Goal: Task Accomplishment & Management: Use online tool/utility

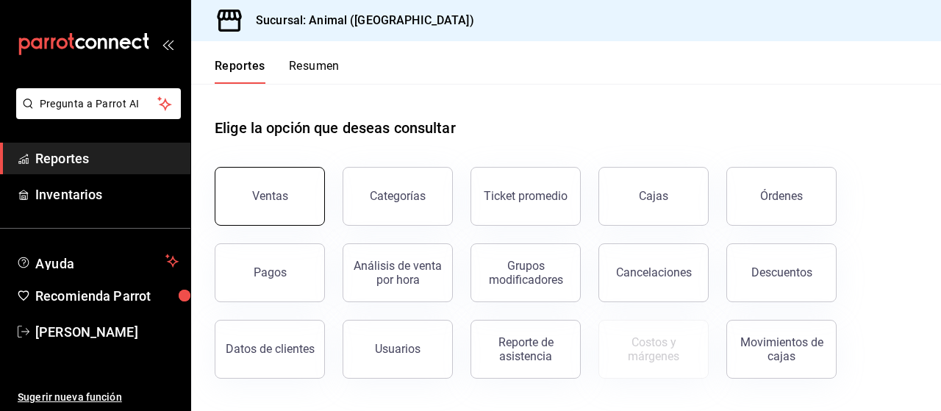
click at [273, 215] on button "Ventas" at bounding box center [270, 196] width 110 height 59
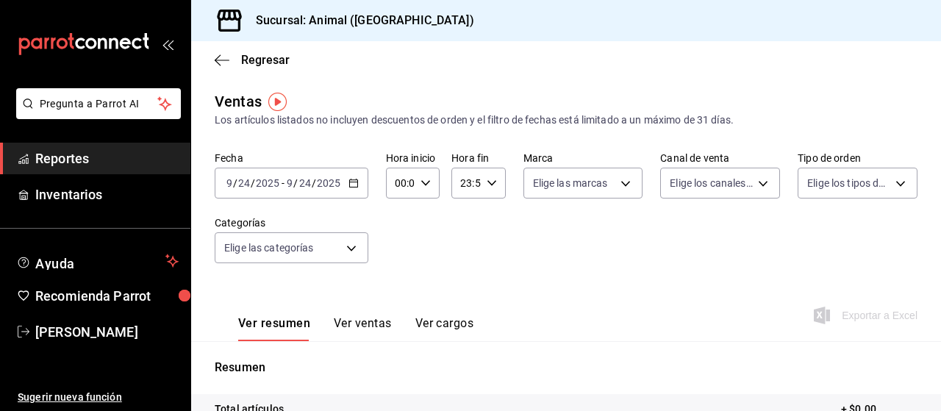
click at [356, 183] on \(Stroke\) "button" at bounding box center [353, 183] width 9 height 8
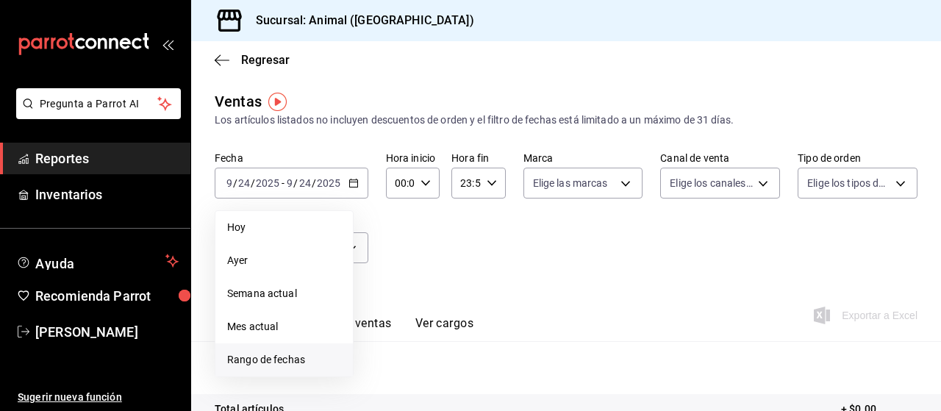
click at [245, 361] on span "Rango de fechas" at bounding box center [284, 359] width 114 height 15
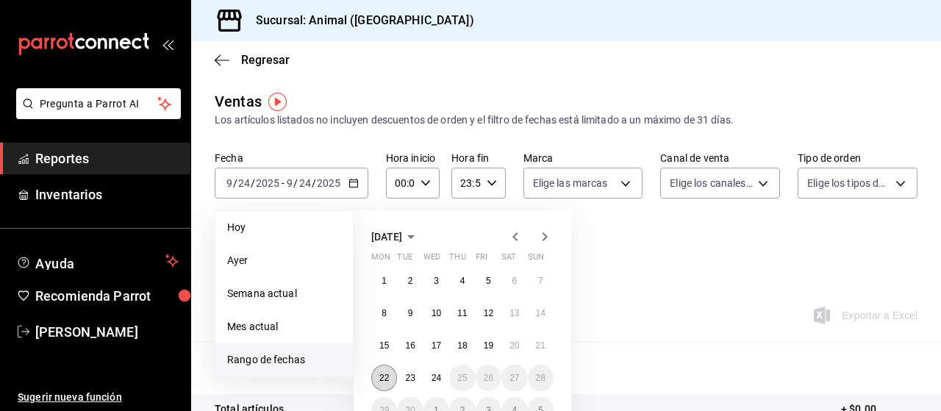
click at [391, 379] on button "22" at bounding box center [384, 378] width 26 height 26
click at [446, 377] on button "24" at bounding box center [436, 378] width 26 height 26
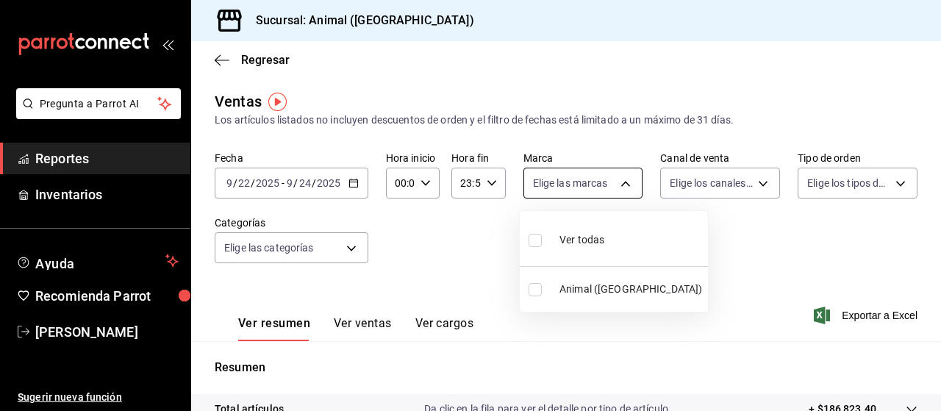
click at [621, 182] on body "Pregunta a Parrot AI Reportes Inventarios Ayuda Recomienda Parrot [PERSON_NAME]…" at bounding box center [470, 205] width 941 height 411
click at [533, 243] on input "checkbox" at bounding box center [534, 240] width 13 height 13
checkbox input "true"
type input "96838179-8fbb-4073-aae3-1789726318c8"
checkbox input "true"
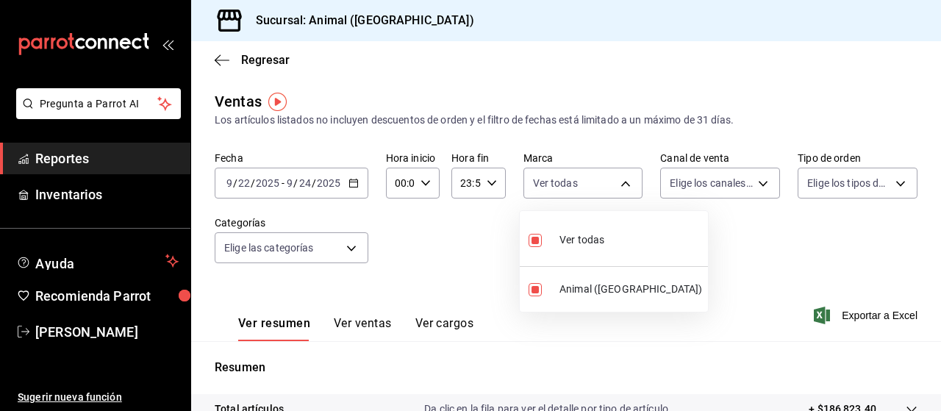
click at [710, 246] on div at bounding box center [470, 205] width 941 height 411
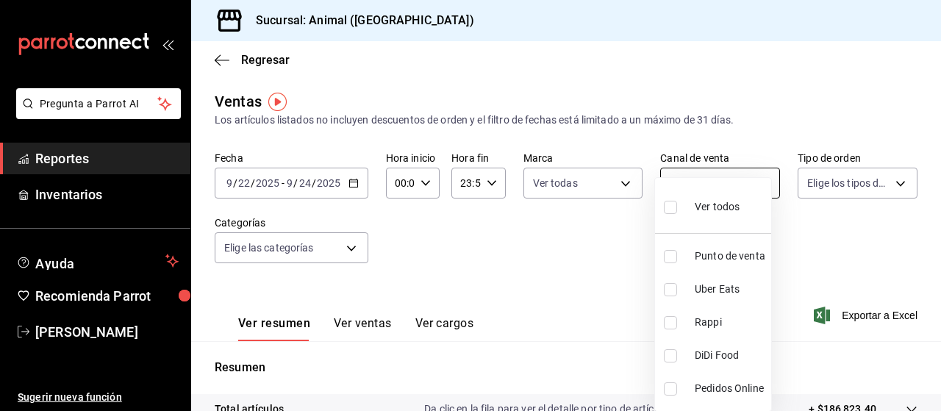
click at [756, 183] on body "Pregunta a Parrot AI Reportes Inventarios Ayuda Recomienda Parrot [PERSON_NAME]…" at bounding box center [470, 205] width 941 height 411
click at [673, 201] on input "checkbox" at bounding box center [670, 207] width 13 height 13
checkbox input "true"
type input "PARROT,UBER_EATS,RAPPI,DIDI_FOOD,ONLINE"
checkbox input "true"
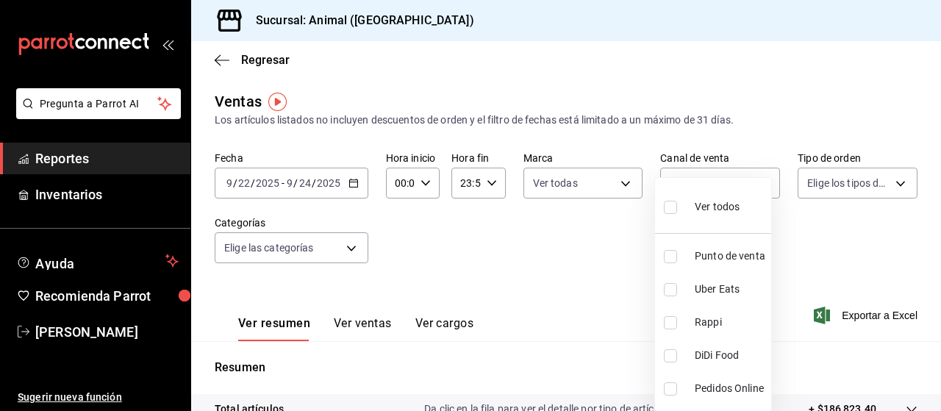
checkbox input "true"
click at [828, 221] on div at bounding box center [470, 205] width 941 height 411
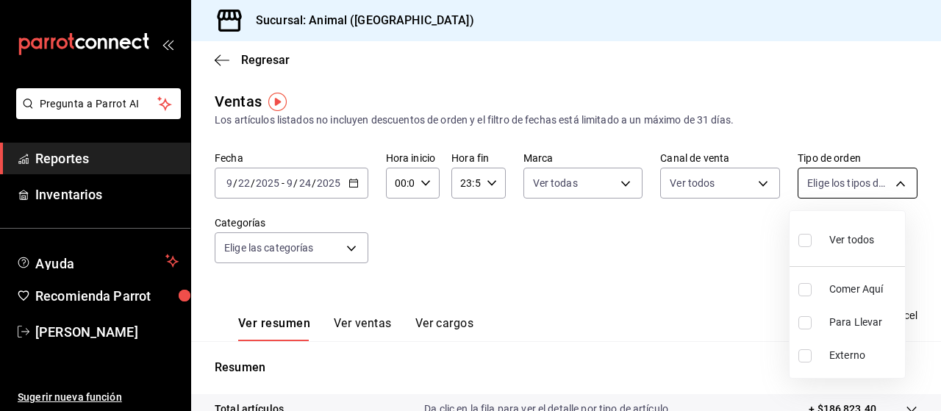
click at [888, 180] on body "Pregunta a Parrot AI Reportes Inventarios Ayuda Recomienda Parrot [PERSON_NAME]…" at bounding box center [470, 205] width 941 height 411
click at [801, 240] on input "checkbox" at bounding box center [804, 240] width 13 height 13
checkbox input "true"
type input "89cc3392-1a89-49ed-91c4-e66ea58282e1,025cf6ae-25b7-4698-bb98-3d77af74a196,EXTER…"
checkbox input "true"
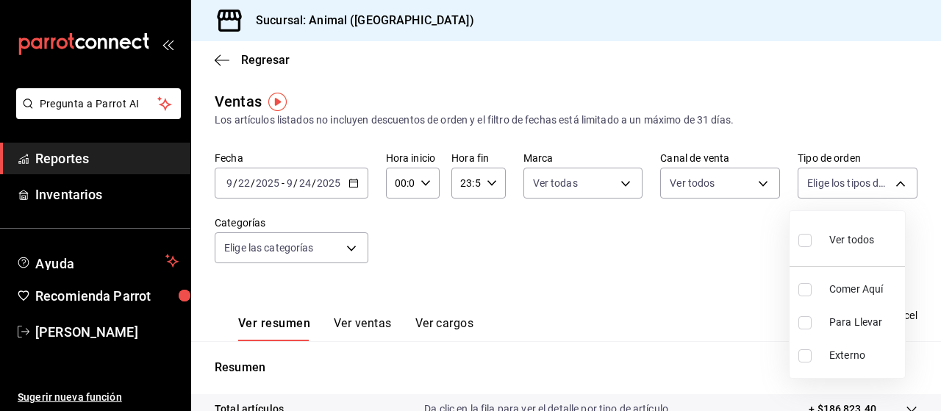
checkbox input "true"
click at [702, 256] on div at bounding box center [470, 205] width 941 height 411
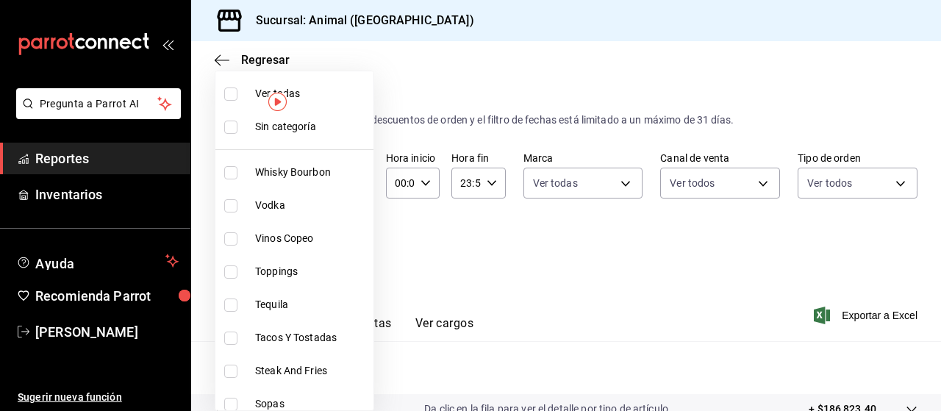
click at [351, 248] on body "Pregunta a Parrot AI Reportes Inventarios Ayuda Recomienda Parrot [PERSON_NAME]…" at bounding box center [470, 205] width 941 height 411
click at [232, 93] on input "checkbox" at bounding box center [230, 93] width 13 height 13
checkbox input "true"
type input "696422f3-042f-4992-a796-20cec1d2addd,ab2f2cdd-2d2d-455a-bd59-969ed93fbee5,5744a…"
checkbox input "true"
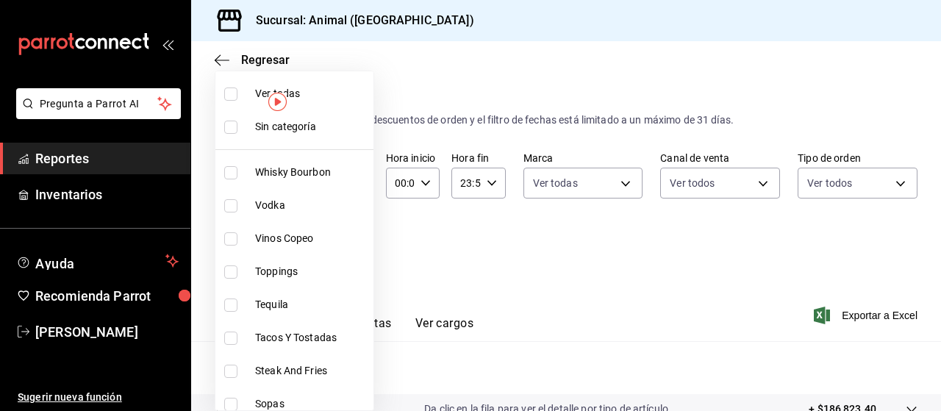
checkbox input "true"
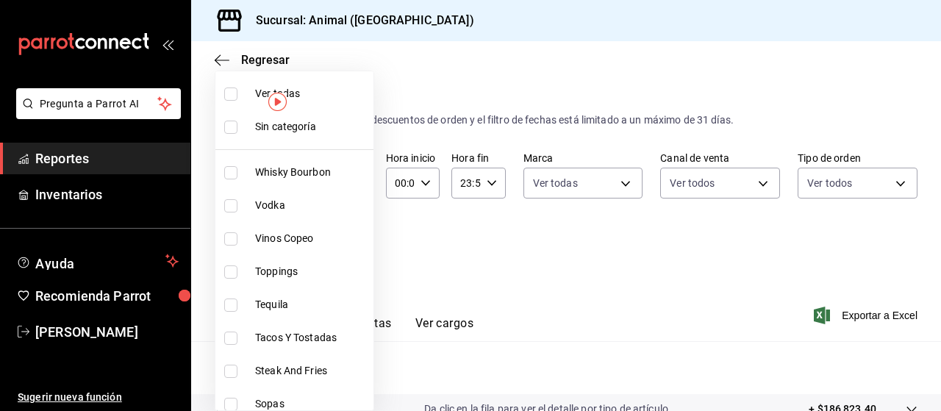
checkbox input "true"
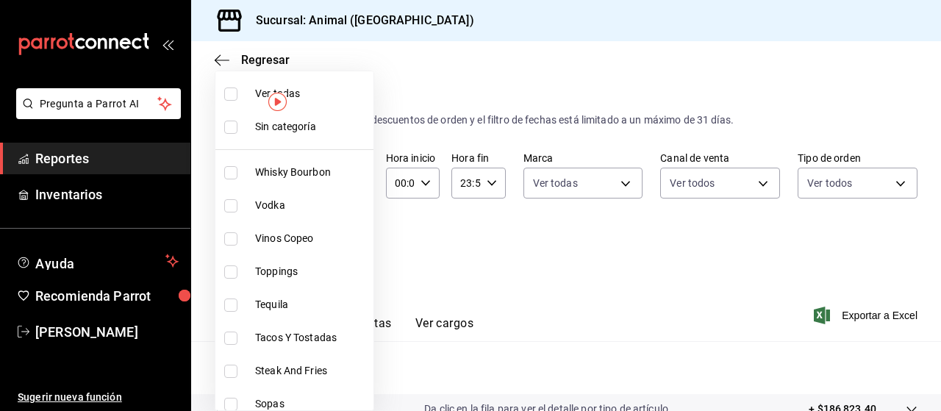
checkbox input "true"
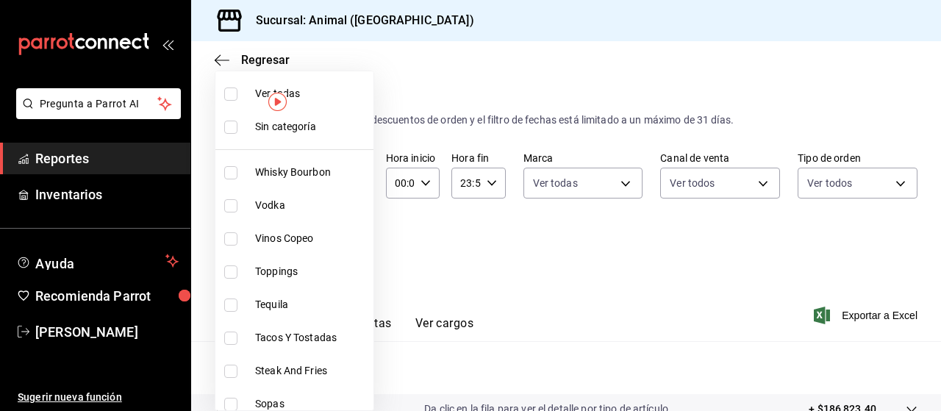
checkbox input "true"
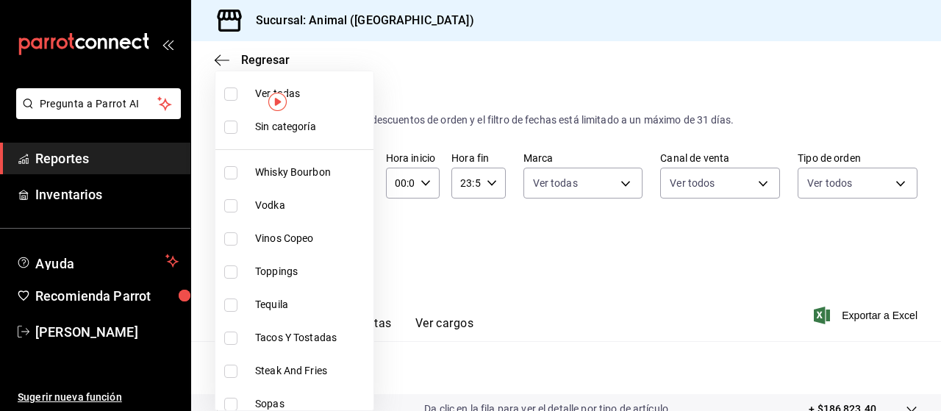
checkbox input "true"
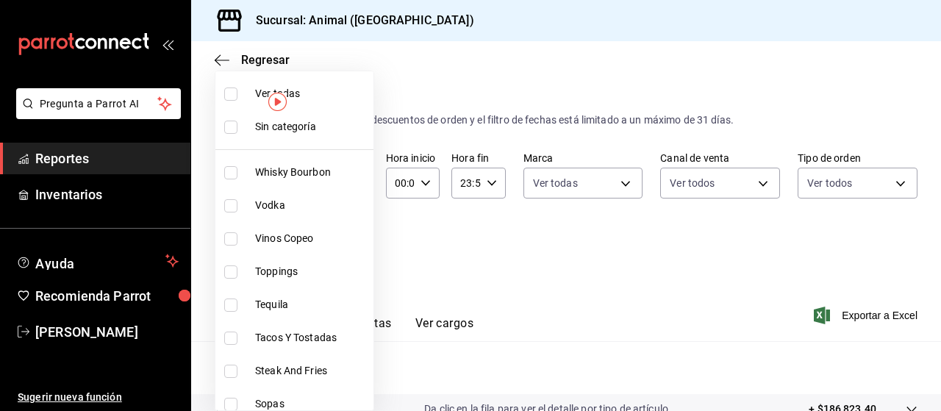
checkbox input "true"
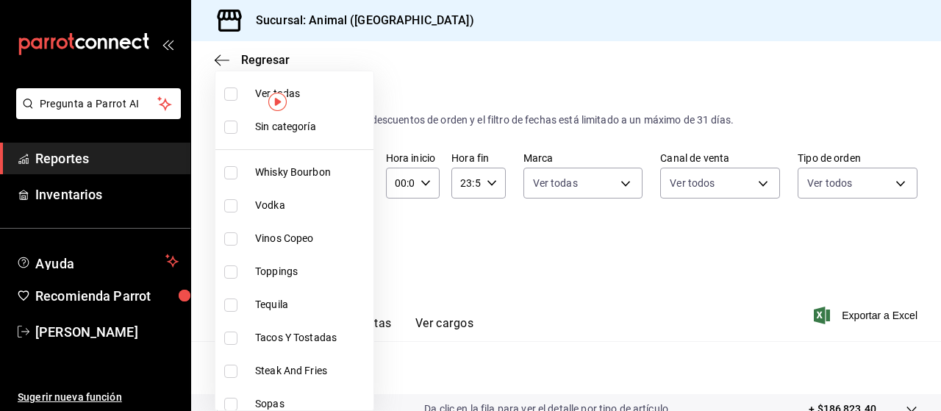
checkbox input "true"
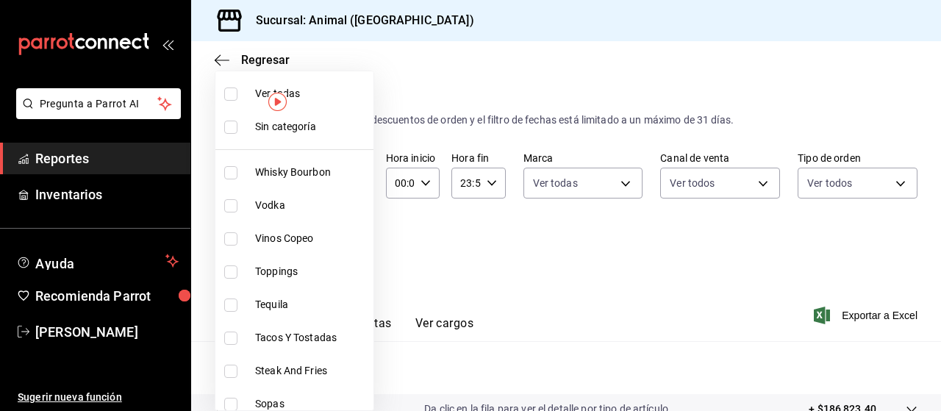
checkbox input "true"
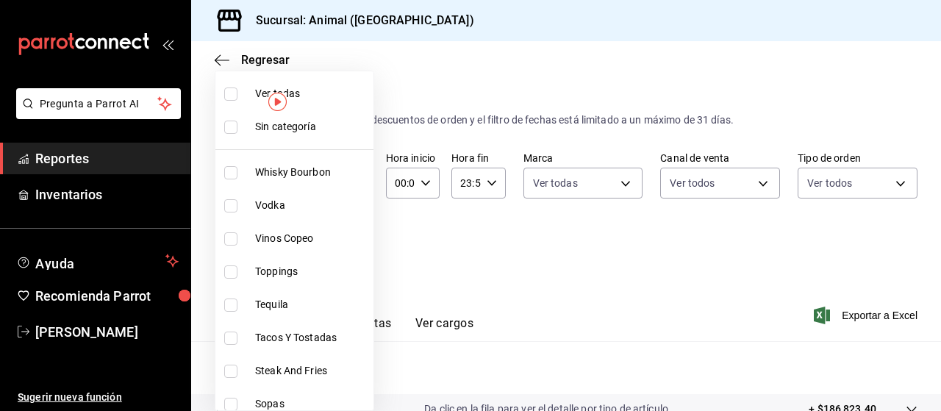
checkbox input "true"
click at [487, 234] on div at bounding box center [470, 205] width 941 height 411
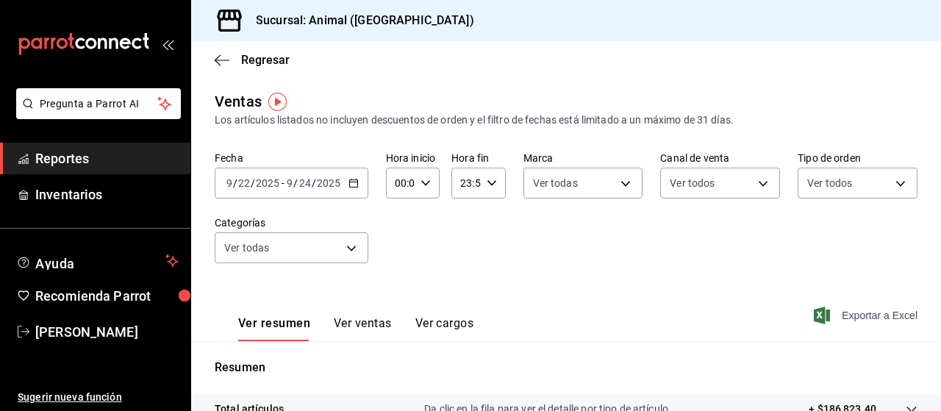
click at [844, 316] on span "Exportar a Excel" at bounding box center [867, 316] width 101 height 18
